Goal: Task Accomplishment & Management: Manage account settings

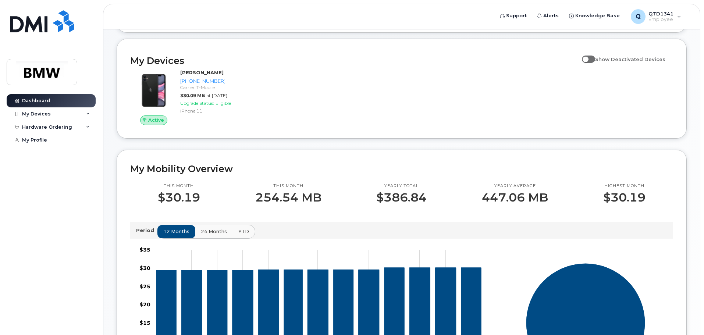
scroll to position [74, 0]
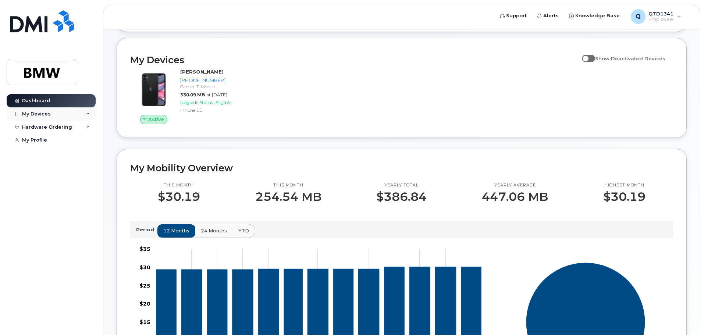
click at [39, 114] on div "My Devices" at bounding box center [36, 114] width 29 height 6
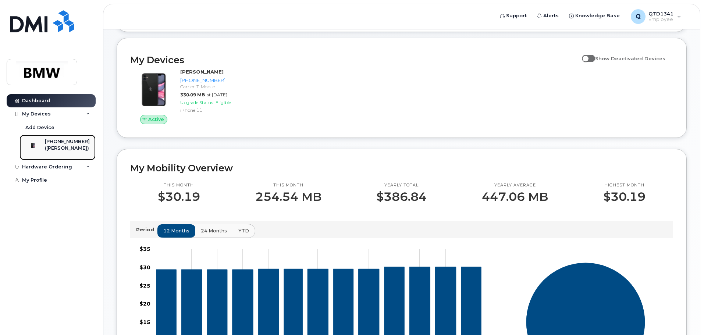
click at [70, 144] on div "[PHONE_NUMBER]" at bounding box center [67, 141] width 45 height 7
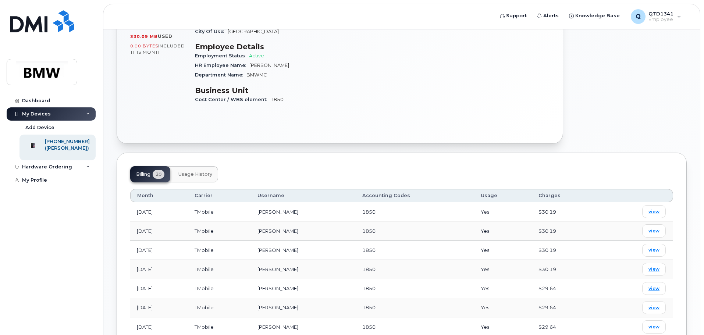
scroll to position [147, 0]
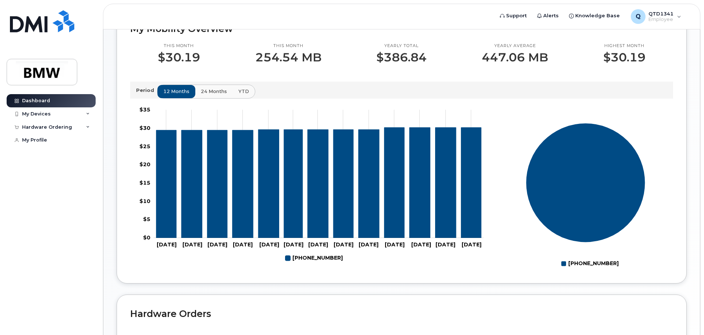
scroll to position [330, 0]
